Goal: Browse casually: Explore the website without a specific task or goal

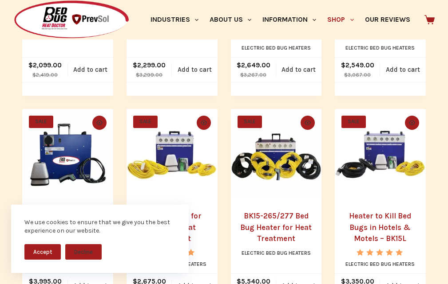
scroll to position [351, 0]
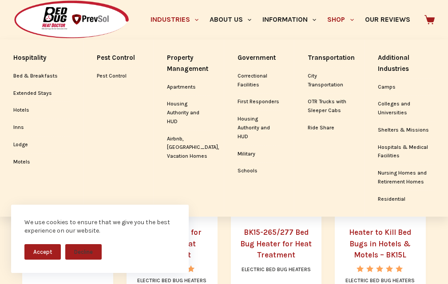
click at [145, 28] on link "Industries" at bounding box center [174, 19] width 59 height 39
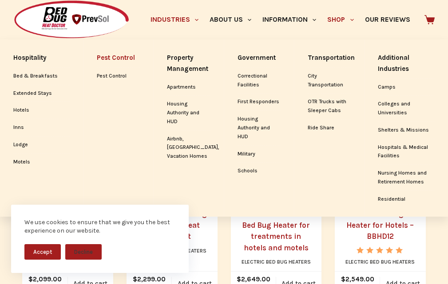
scroll to position [185, 0]
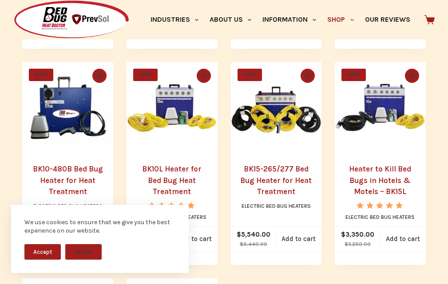
scroll to position [444, 0]
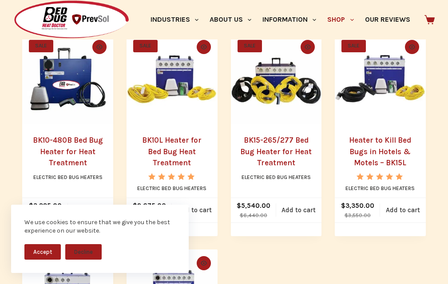
click at [134, 52] on span "SALE" at bounding box center [145, 46] width 24 height 12
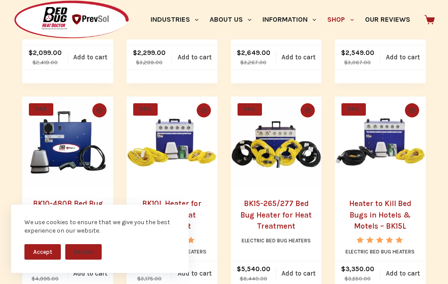
scroll to position [351, 0]
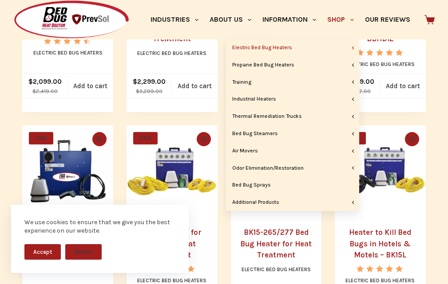
click at [350, 5] on link "Shop" at bounding box center [340, 19] width 37 height 39
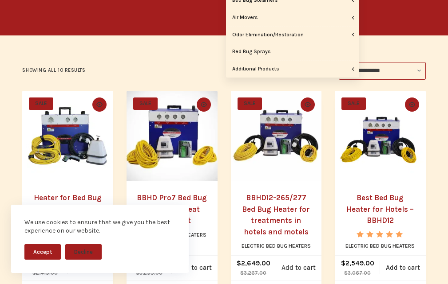
scroll to position [0, 0]
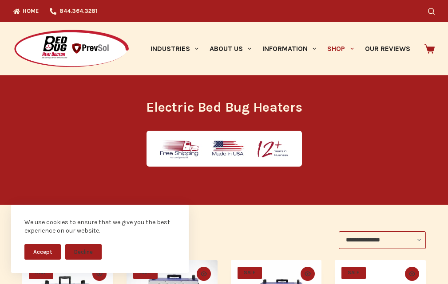
click at [322, 22] on link "Shop" at bounding box center [340, 48] width 37 height 53
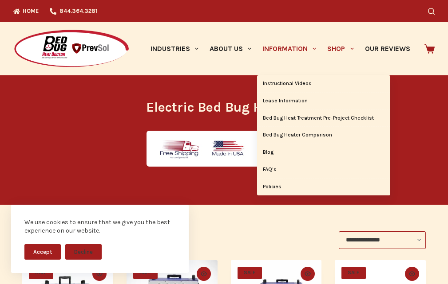
click at [257, 63] on link "Information" at bounding box center [289, 48] width 65 height 53
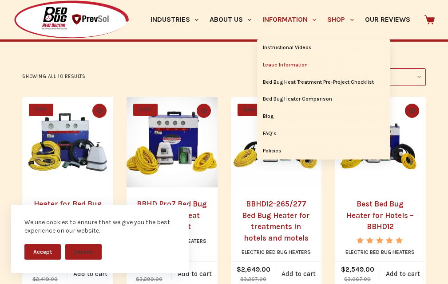
scroll to position [185, 0]
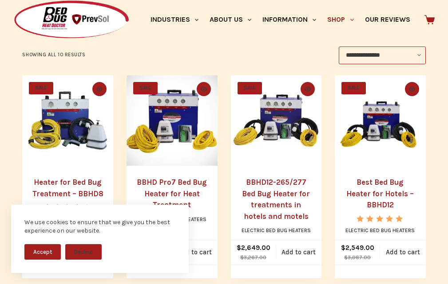
click at [18, 4] on img at bounding box center [71, 19] width 116 height 39
